Goal: Task Accomplishment & Management: Complete application form

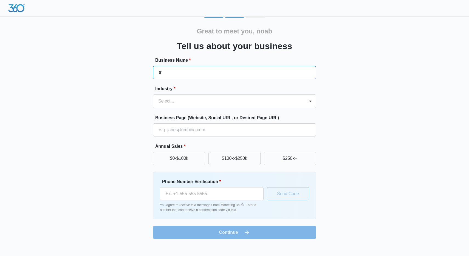
type input "t"
type input "TrendCart"
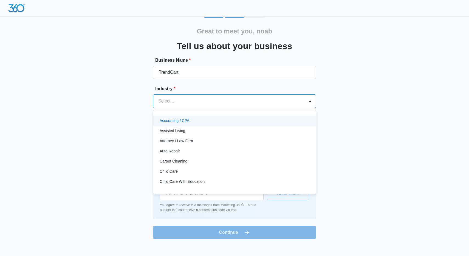
click at [193, 100] on div at bounding box center [227, 101] width 139 height 8
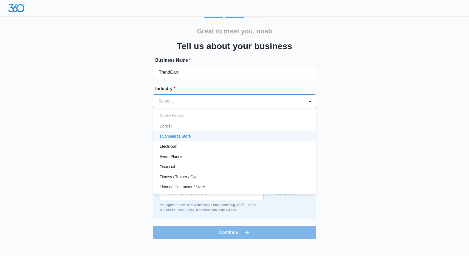
scroll to position [117, 0]
click at [183, 139] on div "eCommerce Store" at bounding box center [234, 136] width 163 height 10
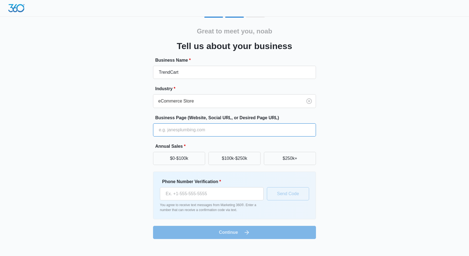
paste input "[URL][DOMAIN_NAME]"
type input "[URL][DOMAIN_NAME]"
click at [286, 129] on input "[URL][DOMAIN_NAME]" at bounding box center [234, 130] width 163 height 13
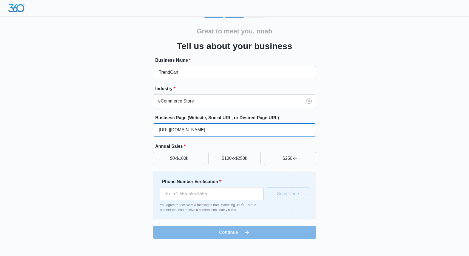
click at [286, 129] on input "[URL][DOMAIN_NAME]" at bounding box center [234, 130] width 163 height 13
click at [163, 131] on input "Business Page (Website, Social URL, or Desired Page URL)" at bounding box center [234, 130] width 163 height 13
paste input "[DOMAIN_NAME]."
type input "[DOMAIN_NAME]"
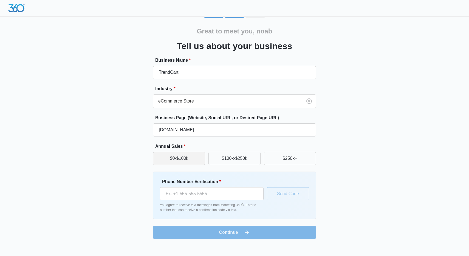
click at [179, 160] on button "$0-$100k" at bounding box center [179, 158] width 52 height 13
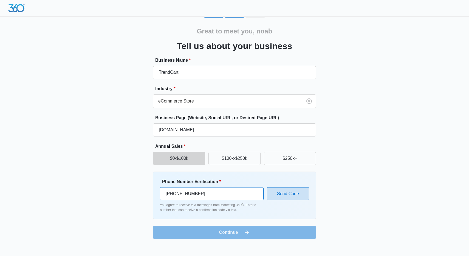
type input "[PHONE_NUMBER]"
click at [280, 199] on button "Send Code" at bounding box center [288, 193] width 42 height 13
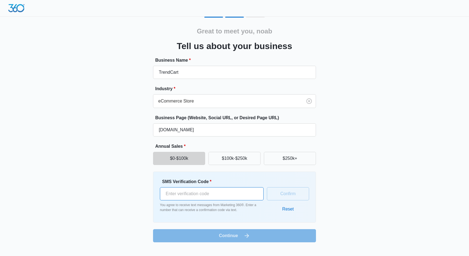
click at [242, 187] on input "SMS Verification Code *" at bounding box center [212, 193] width 104 height 13
type input "762508"
click at [285, 191] on button "Confirm" at bounding box center [288, 193] width 42 height 13
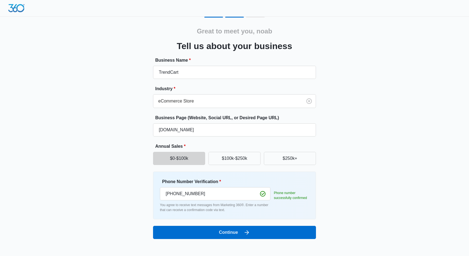
click at [255, 234] on button "Continue" at bounding box center [234, 232] width 163 height 13
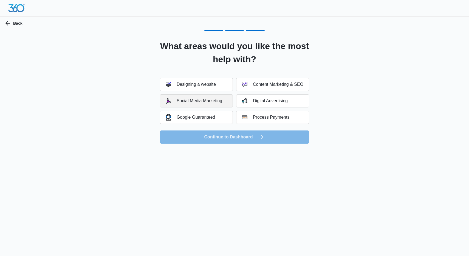
click at [206, 103] on div "Social Media Marketing" at bounding box center [194, 100] width 57 height 5
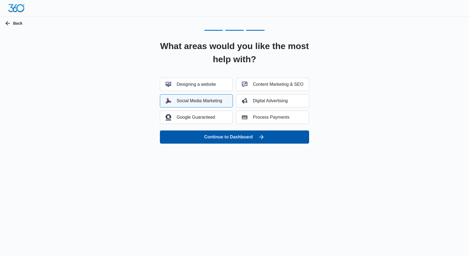
click at [217, 135] on button "Continue to Dashboard" at bounding box center [234, 137] width 149 height 13
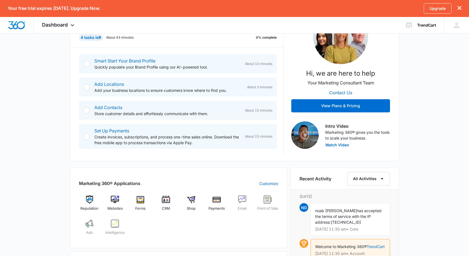
scroll to position [114, 0]
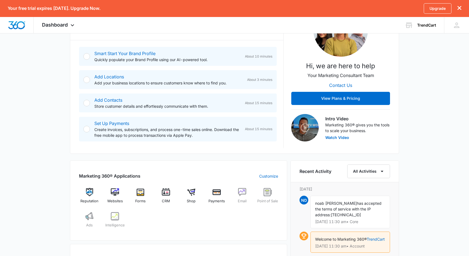
click at [322, 106] on div "Hi, we are here to help Your Marketing Consultant Team Contact Us View Plans & …" at bounding box center [340, 70] width 99 height 143
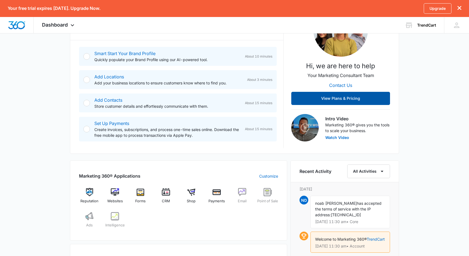
click at [322, 102] on button "View Plans & Pricing" at bounding box center [340, 98] width 99 height 13
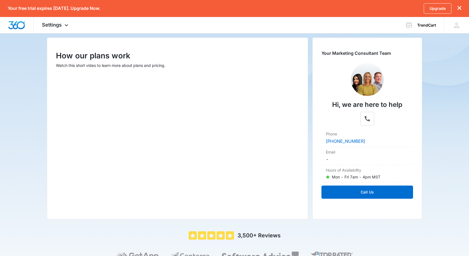
scroll to position [63, 0]
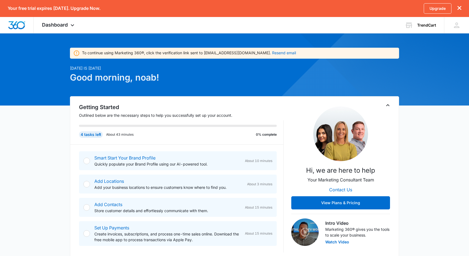
scroll to position [9, 0]
